Goal: Transaction & Acquisition: Purchase product/service

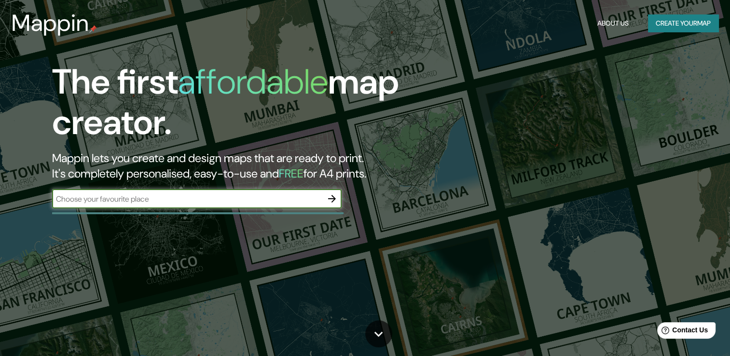
click at [188, 199] on input "text" at bounding box center [187, 198] width 270 height 11
click at [215, 194] on input "text" at bounding box center [187, 198] width 270 height 11
type input "centro de atencion al vecino, peñalolen chile"
click at [328, 203] on icon "button" at bounding box center [332, 199] width 12 height 12
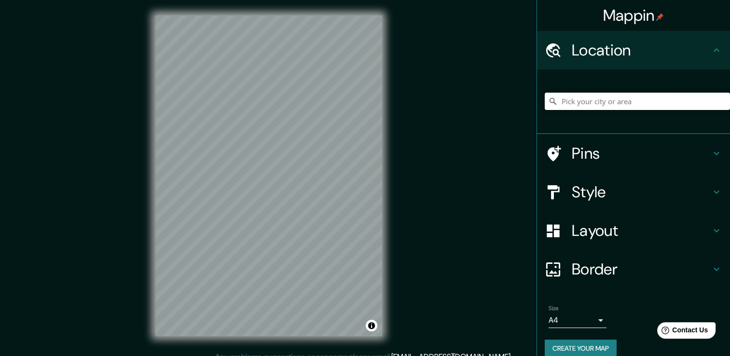
click at [595, 100] on input "Pick your city or area" at bounding box center [636, 101] width 185 height 17
click at [555, 103] on input "Peñalolén, [GEOGRAPHIC_DATA][PERSON_NAME], [GEOGRAPHIC_DATA]" at bounding box center [636, 101] width 185 height 17
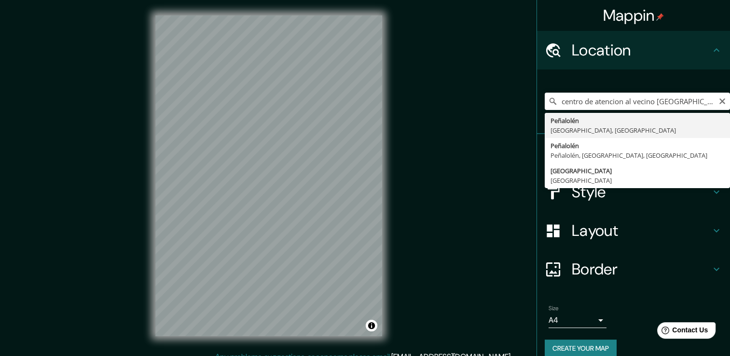
type input "Peñalolén, [GEOGRAPHIC_DATA][PERSON_NAME], [GEOGRAPHIC_DATA]"
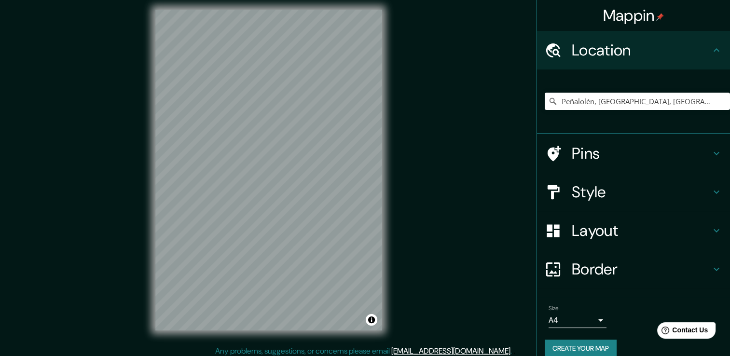
scroll to position [11, 0]
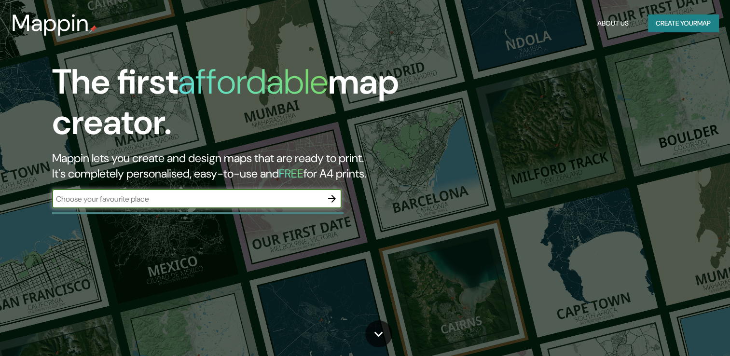
click at [265, 199] on input "text" at bounding box center [187, 198] width 270 height 11
click at [167, 194] on input "text" at bounding box center [187, 198] width 270 height 11
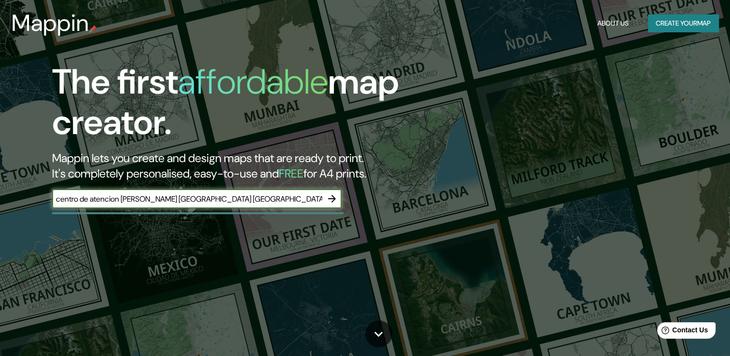
type input "centro de atencion [PERSON_NAME] [GEOGRAPHIC_DATA] [GEOGRAPHIC_DATA]"
click at [334, 199] on icon "button" at bounding box center [332, 199] width 8 height 8
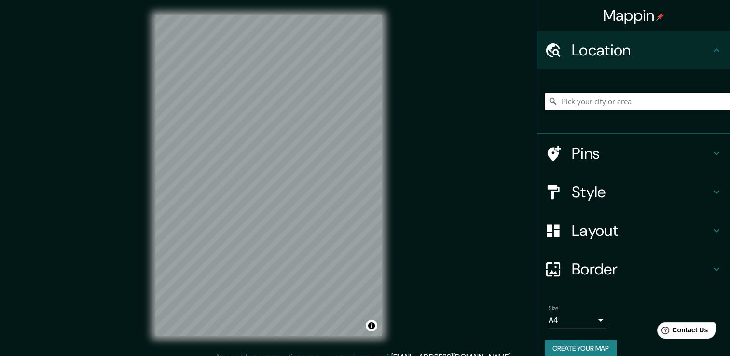
click at [566, 99] on input "Pick your city or area" at bounding box center [636, 101] width 185 height 17
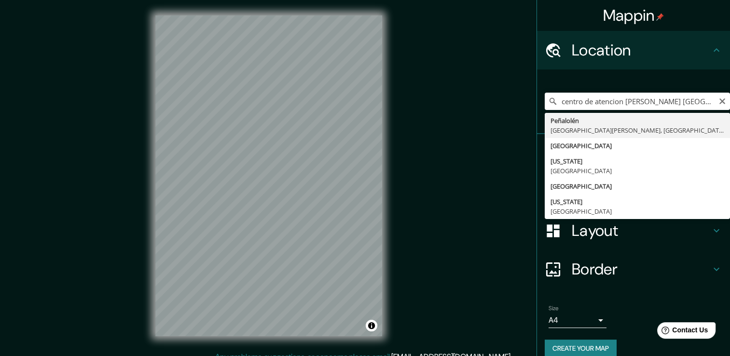
type input "Peñalolén, [GEOGRAPHIC_DATA][PERSON_NAME], [GEOGRAPHIC_DATA]"
